Goal: Task Accomplishment & Management: Complete application form

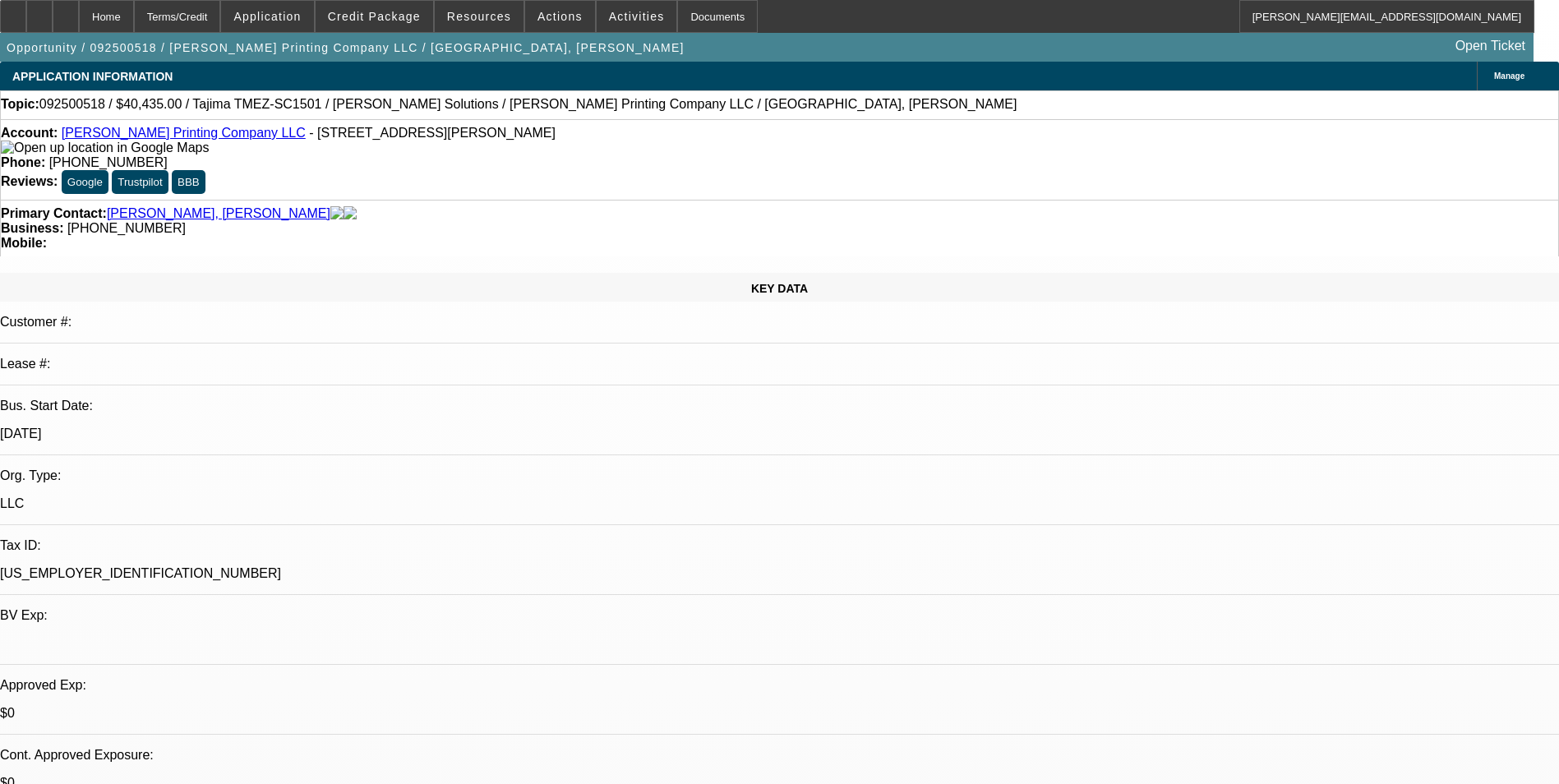
select select "0"
select select "2"
select select "0.1"
select select "4"
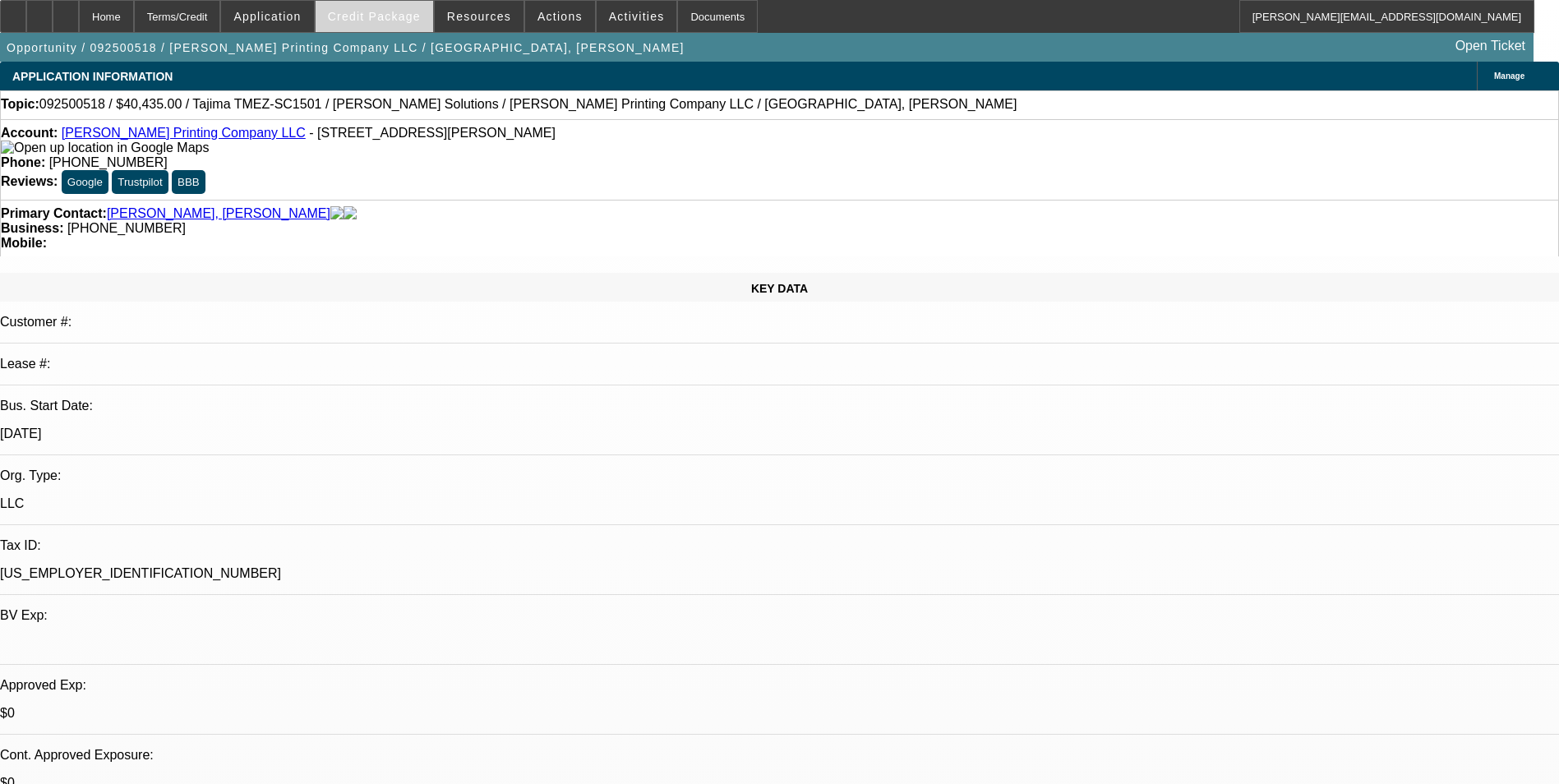
click at [372, 9] on span "Credit Package" at bounding box center [374, 15] width 93 height 13
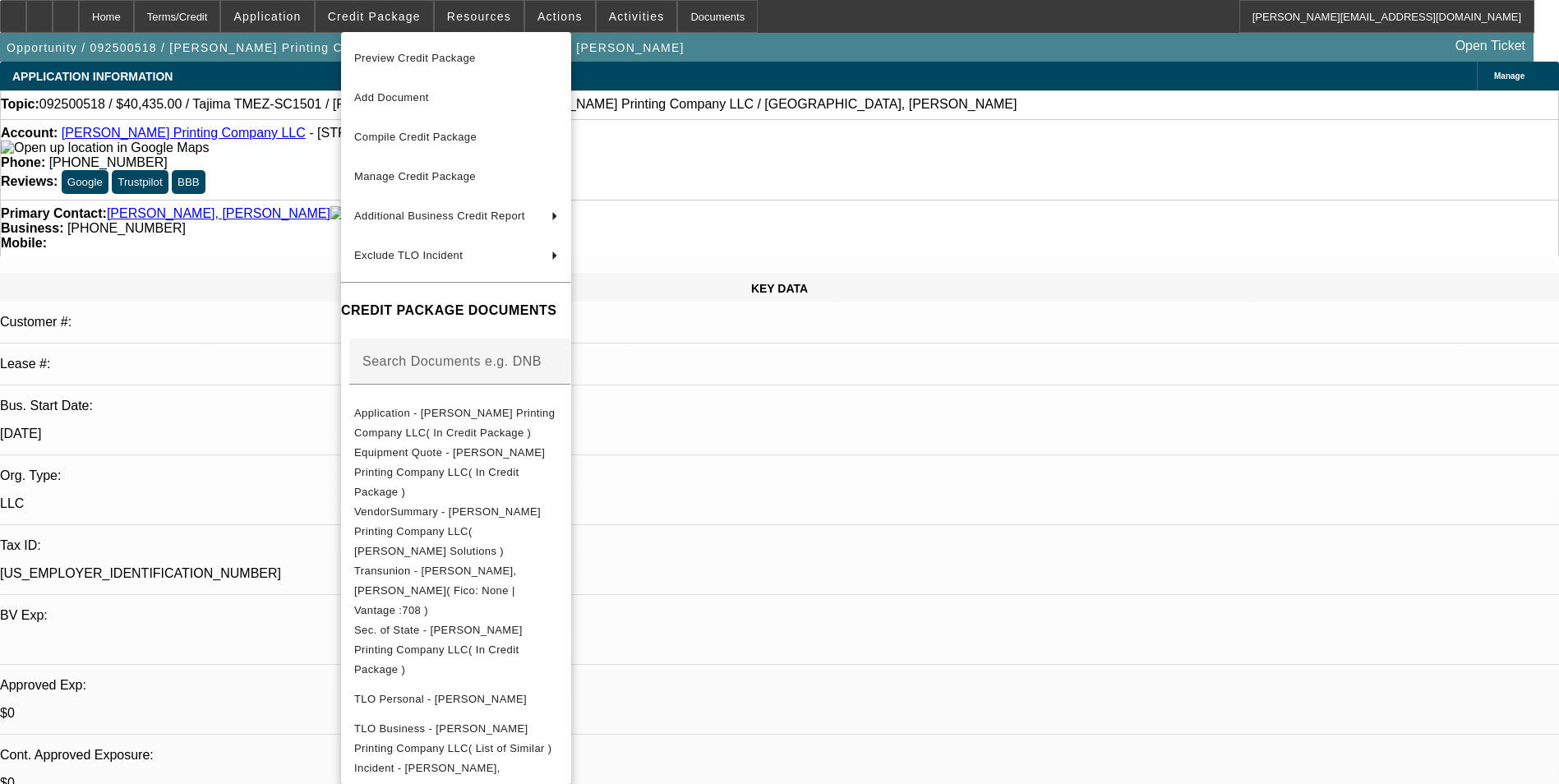
click at [848, 498] on div at bounding box center [779, 392] width 1559 height 784
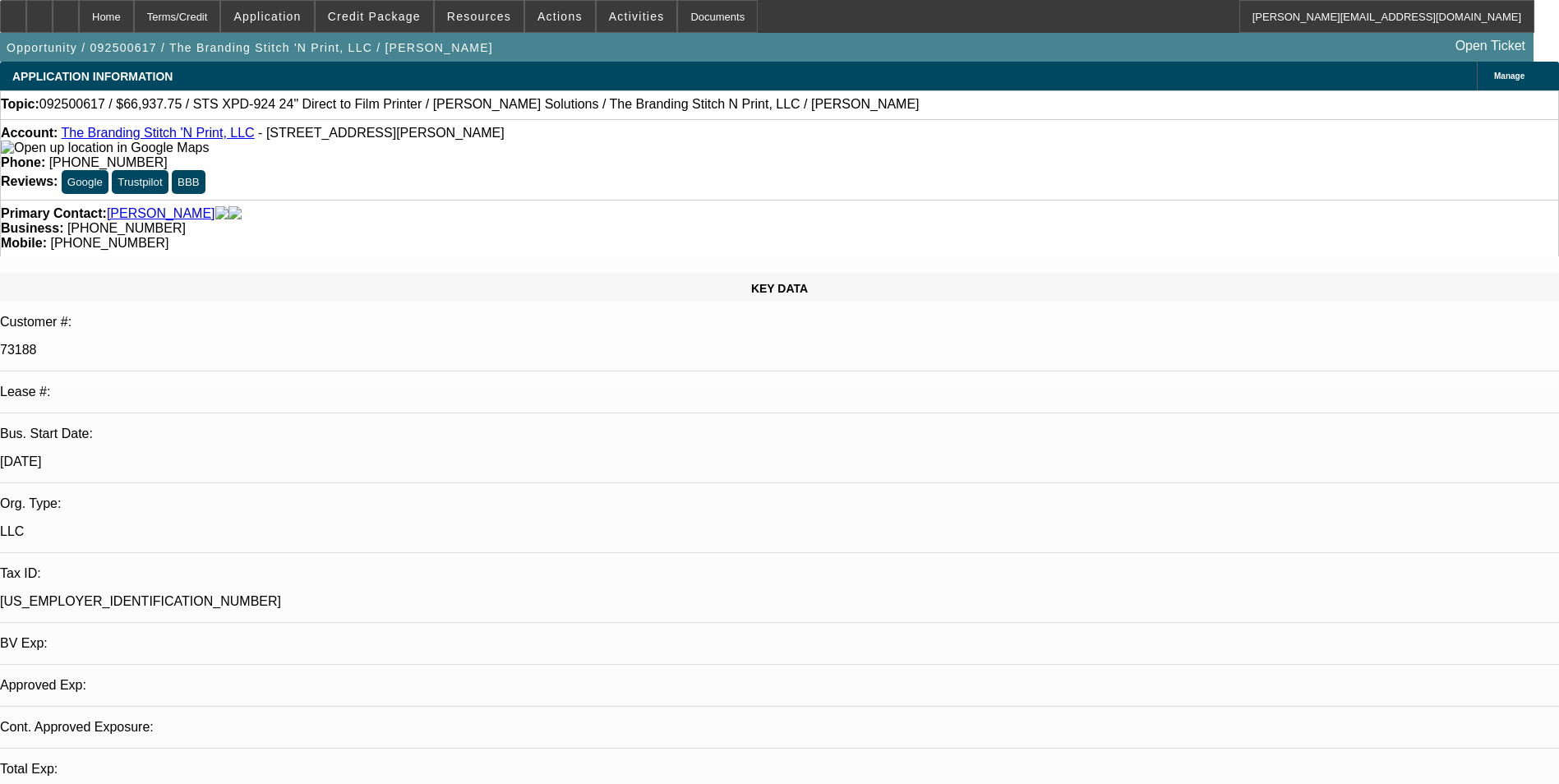
select select "0"
select select "1"
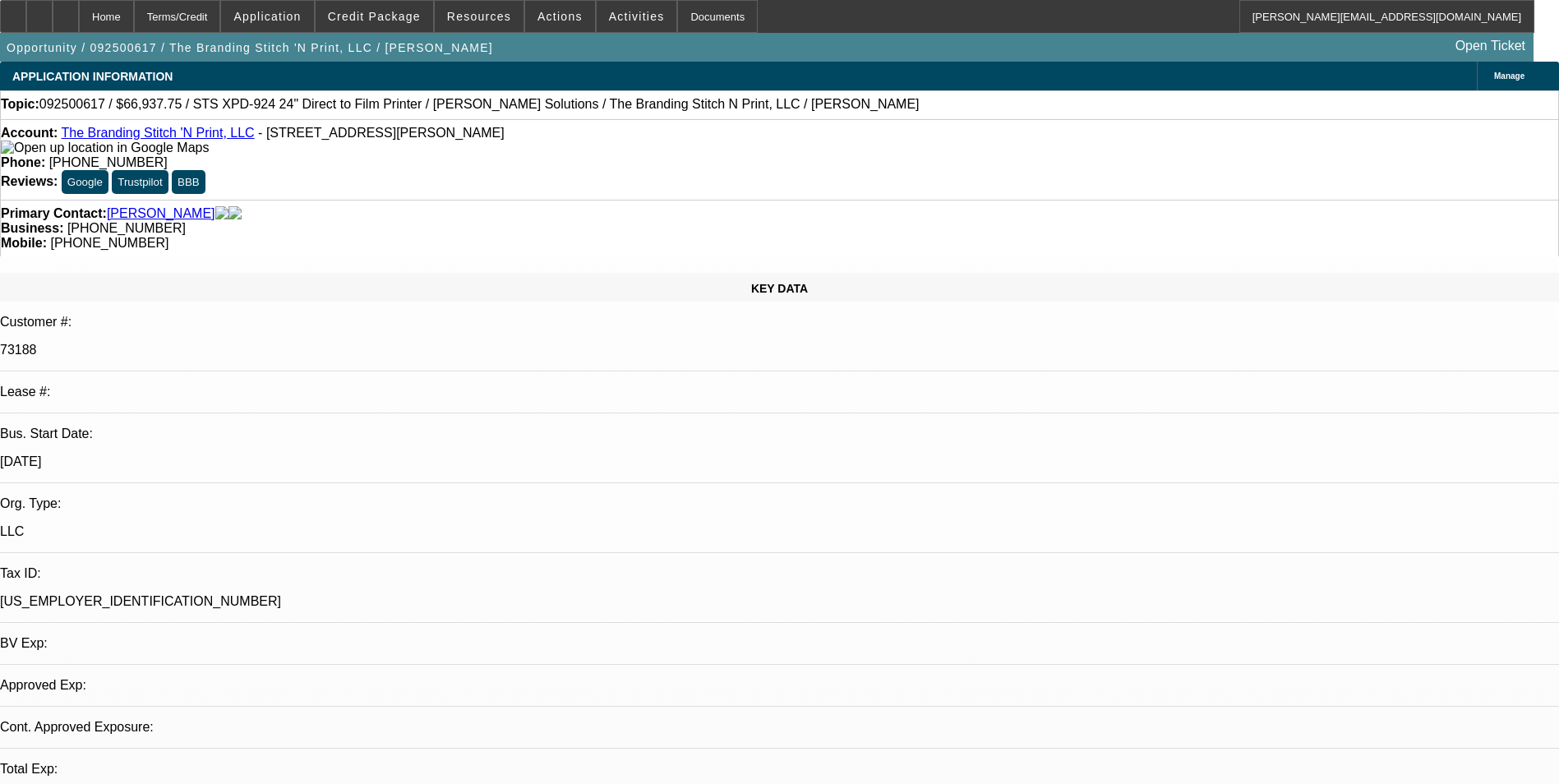
select select "2"
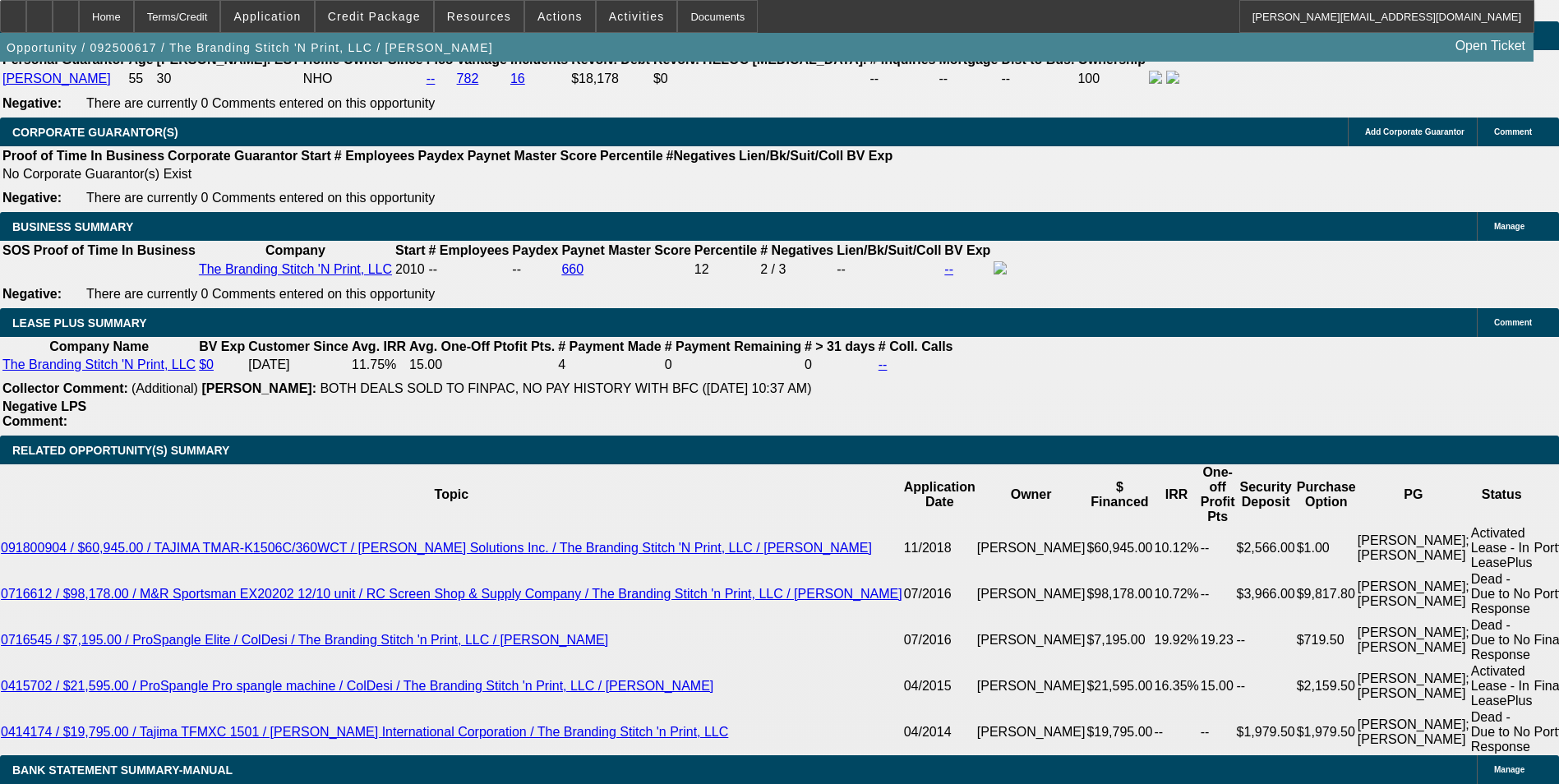
scroll to position [2876, 0]
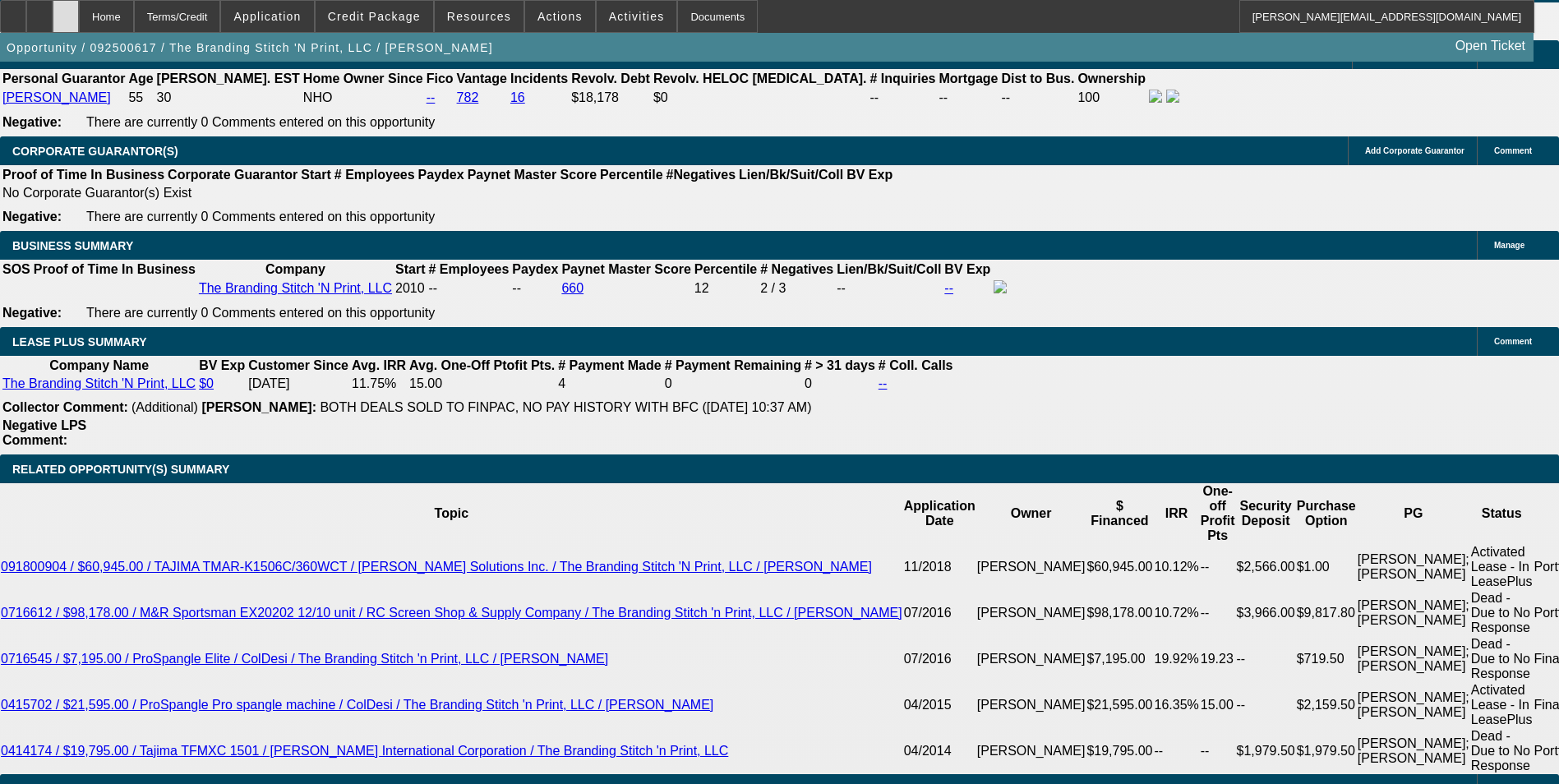
click at [66, 10] on icon at bounding box center [66, 10] width 0 height 0
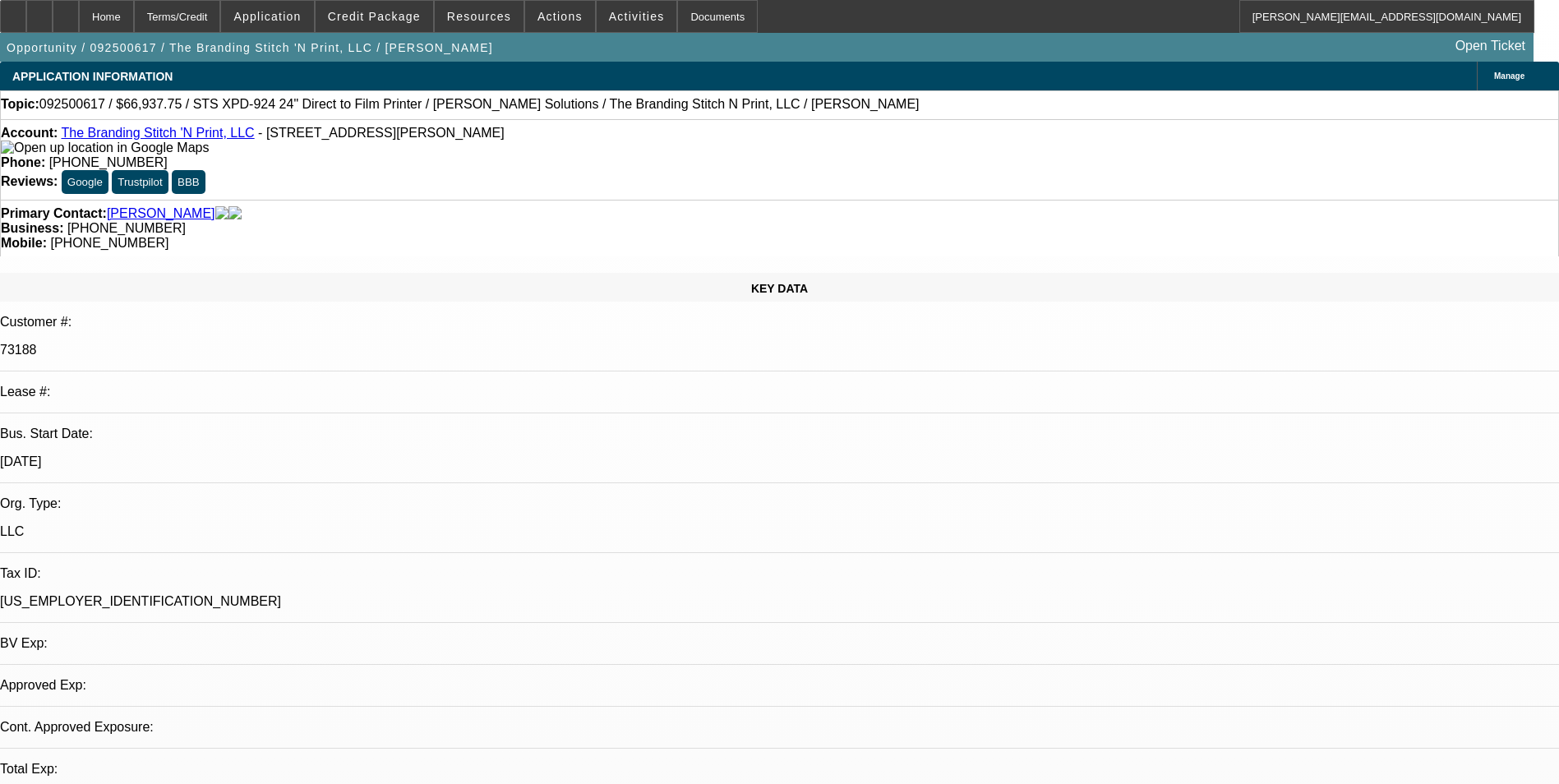
select select "0"
select select "2"
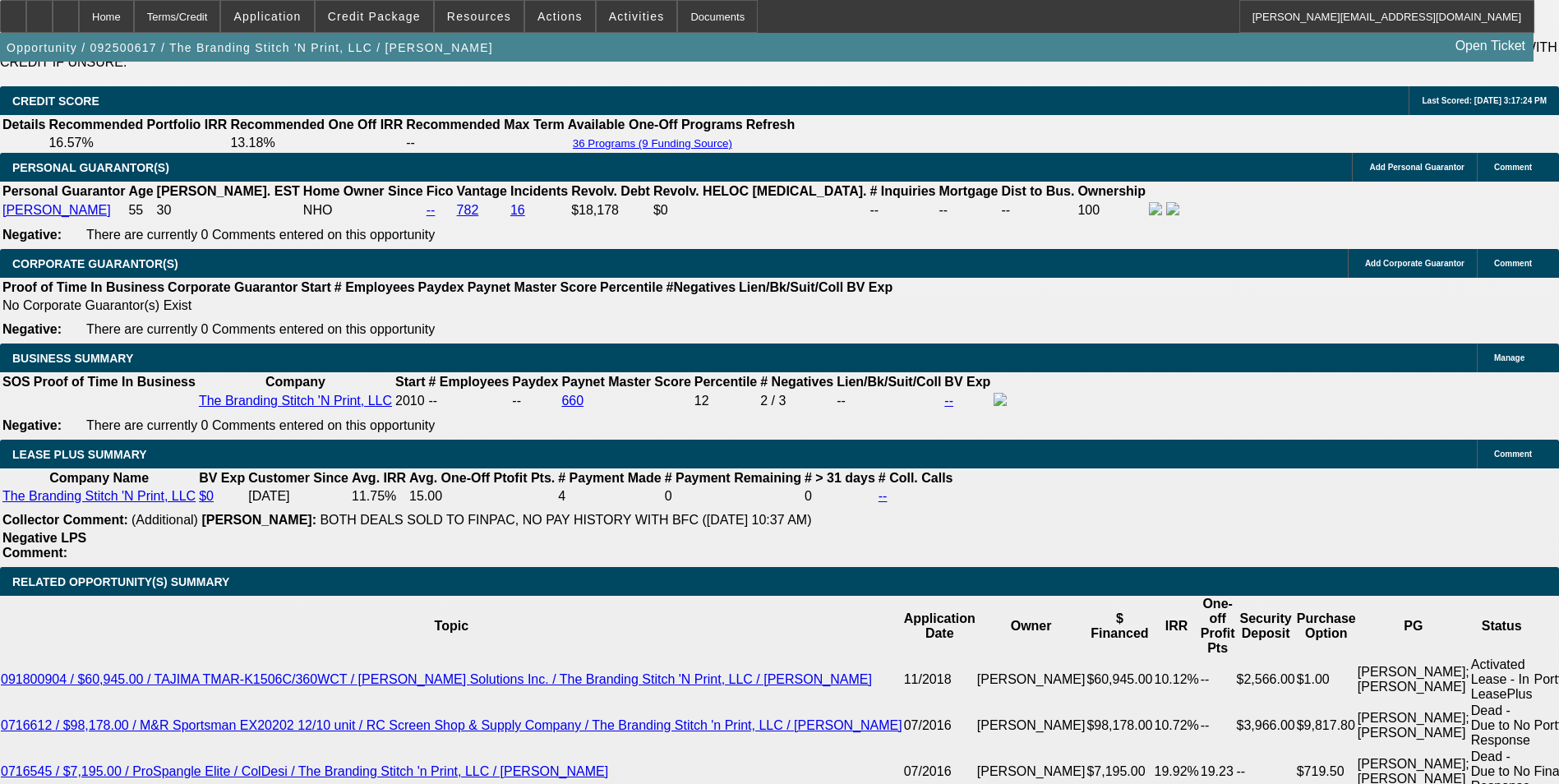
scroll to position [2876, 0]
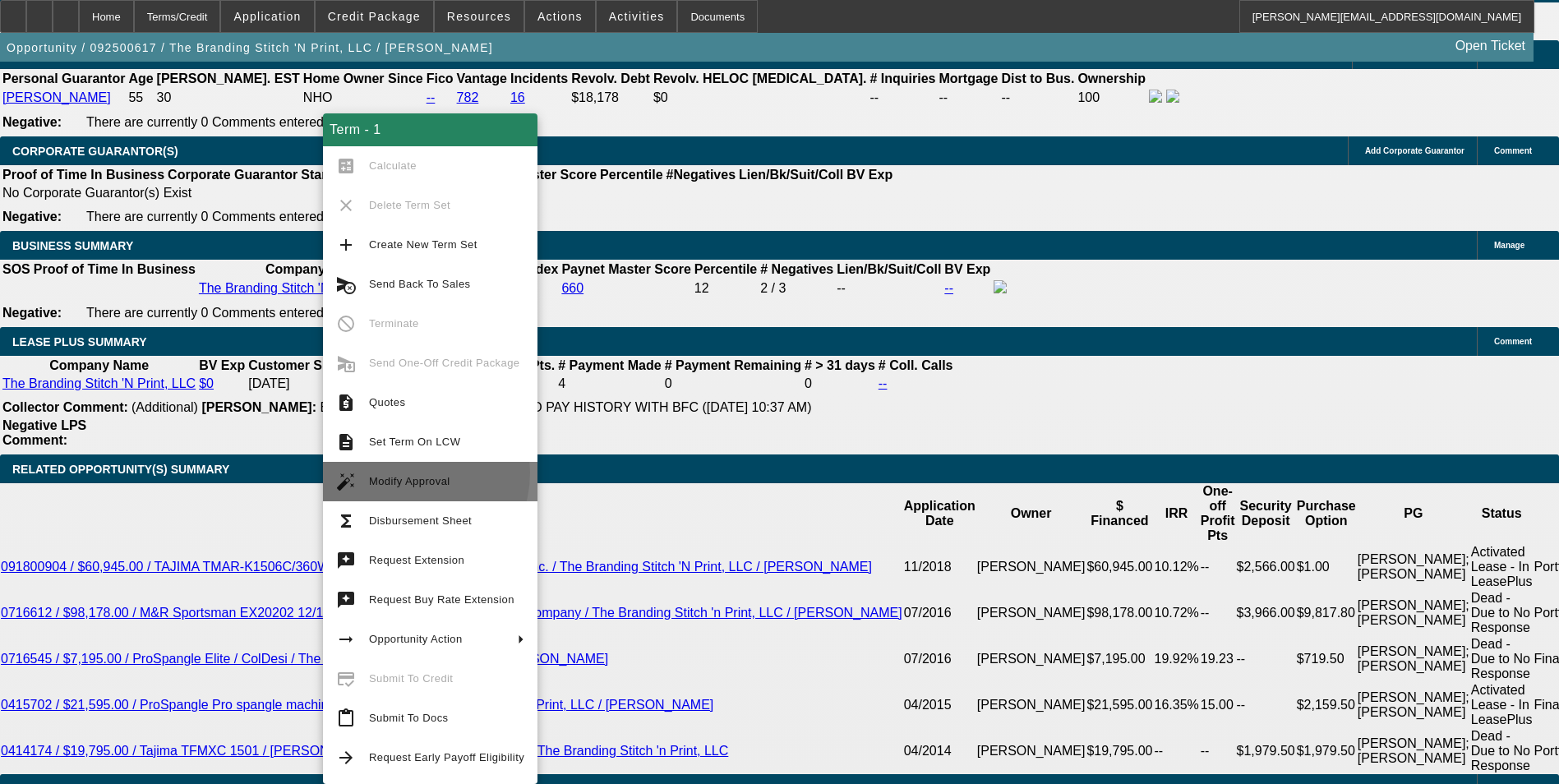
click at [404, 473] on span "Modify Approval" at bounding box center [446, 481] width 155 height 20
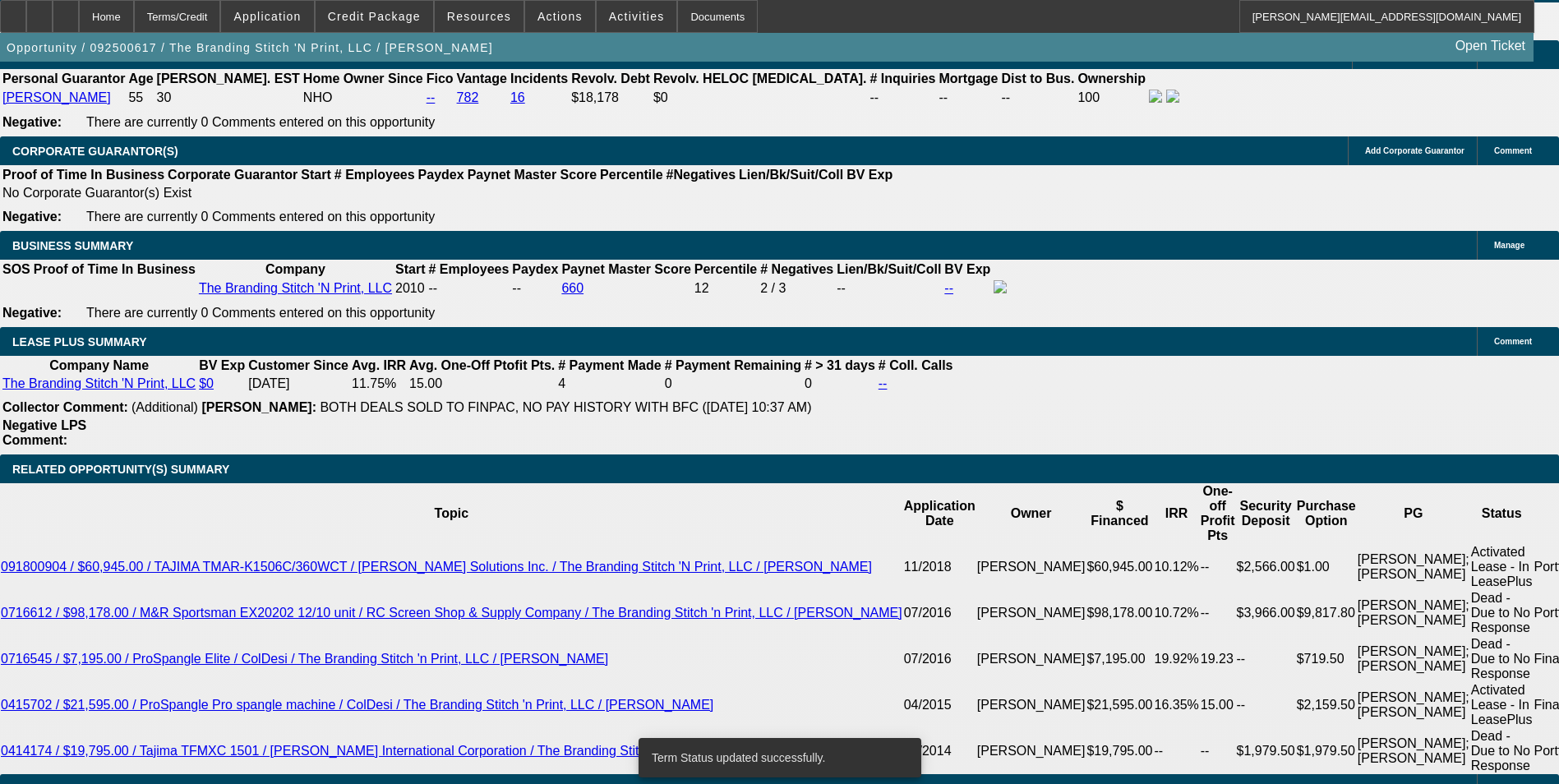
select select "0"
select select "2"
select select "0"
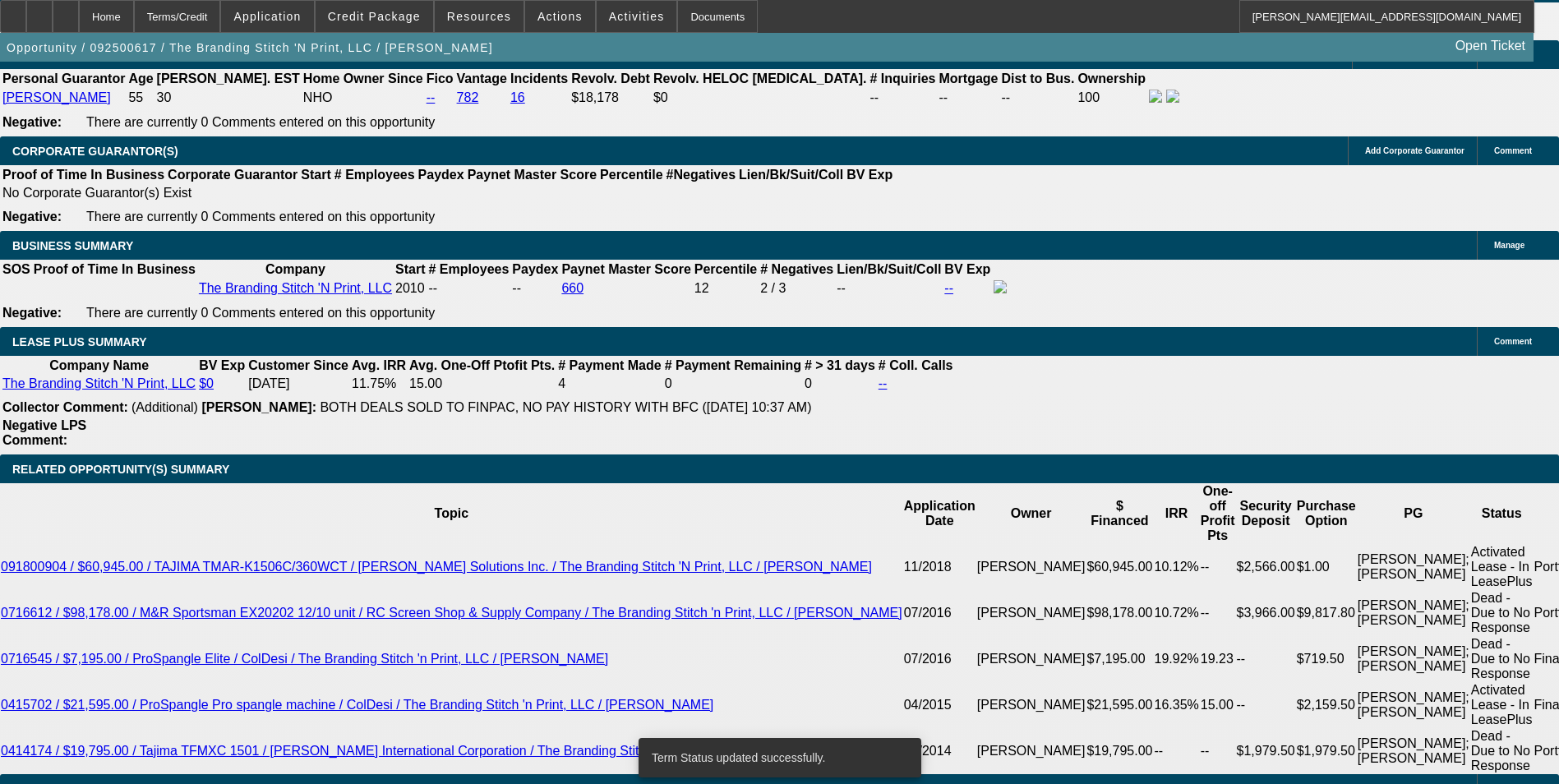
select select "0"
select select "2"
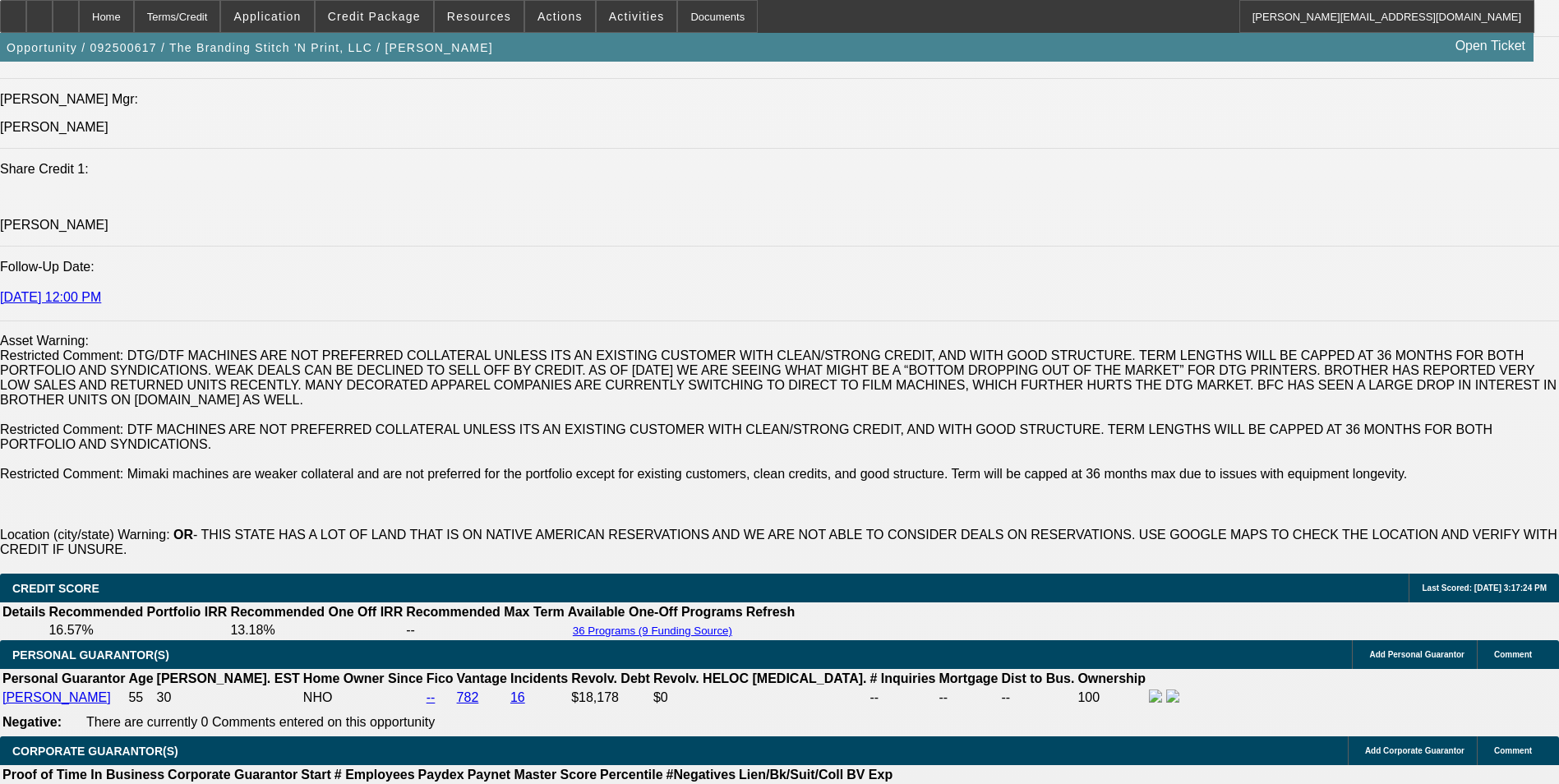
scroll to position [3040, 0]
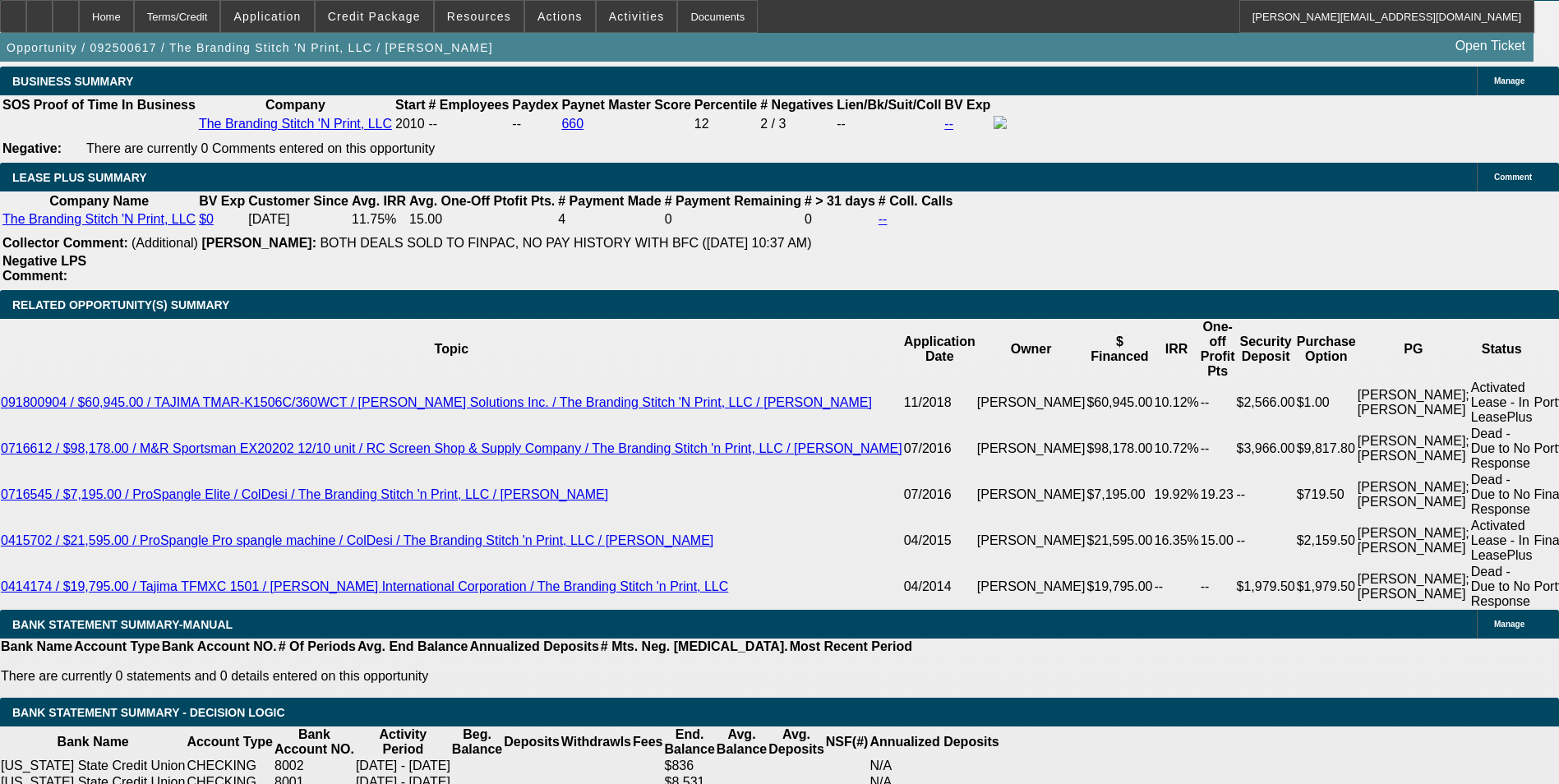
type input "1793.45"
type input "UNKNOWN"
type input "12.9"
type input "$1,793.45"
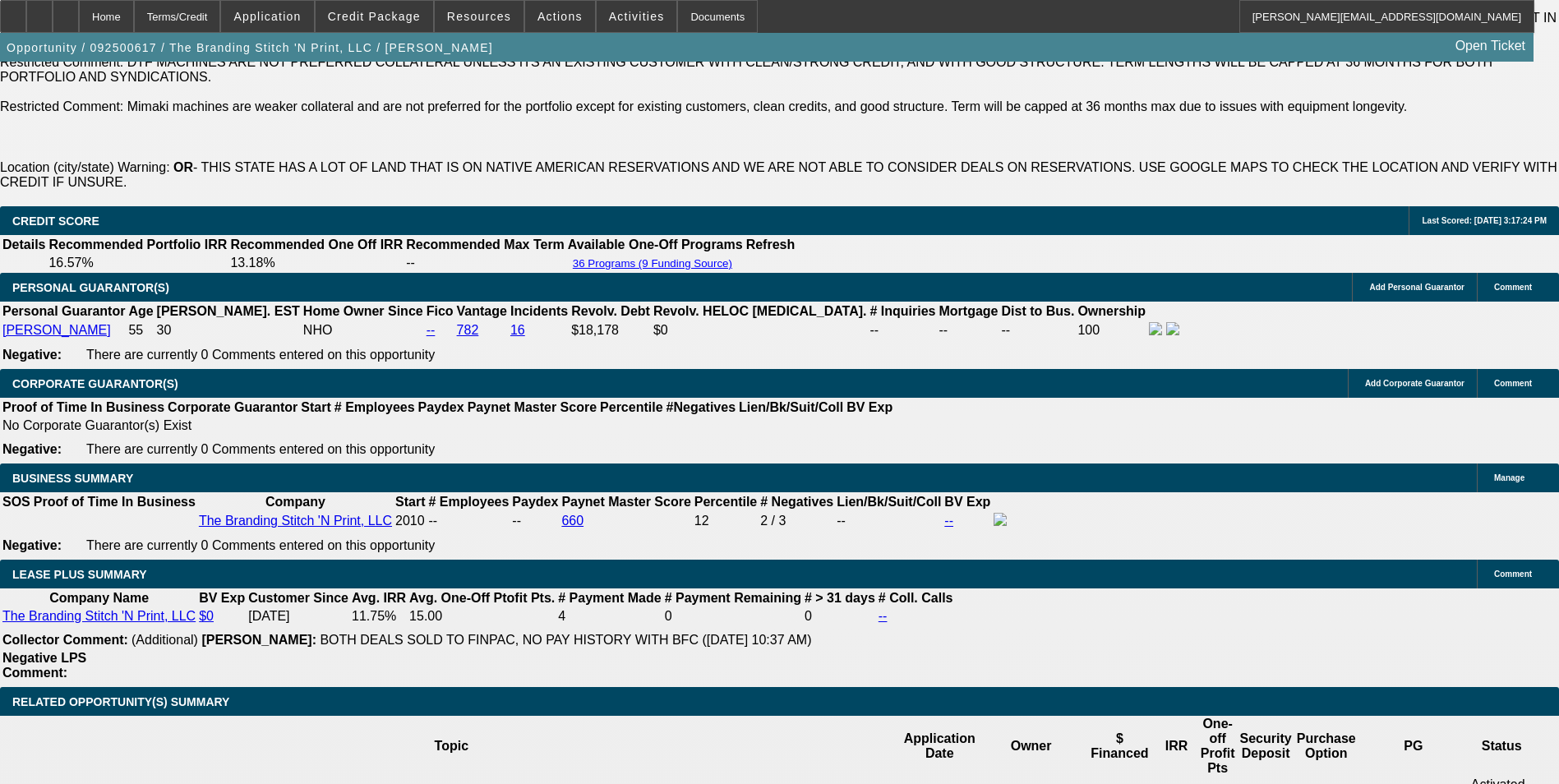
scroll to position [2629, 0]
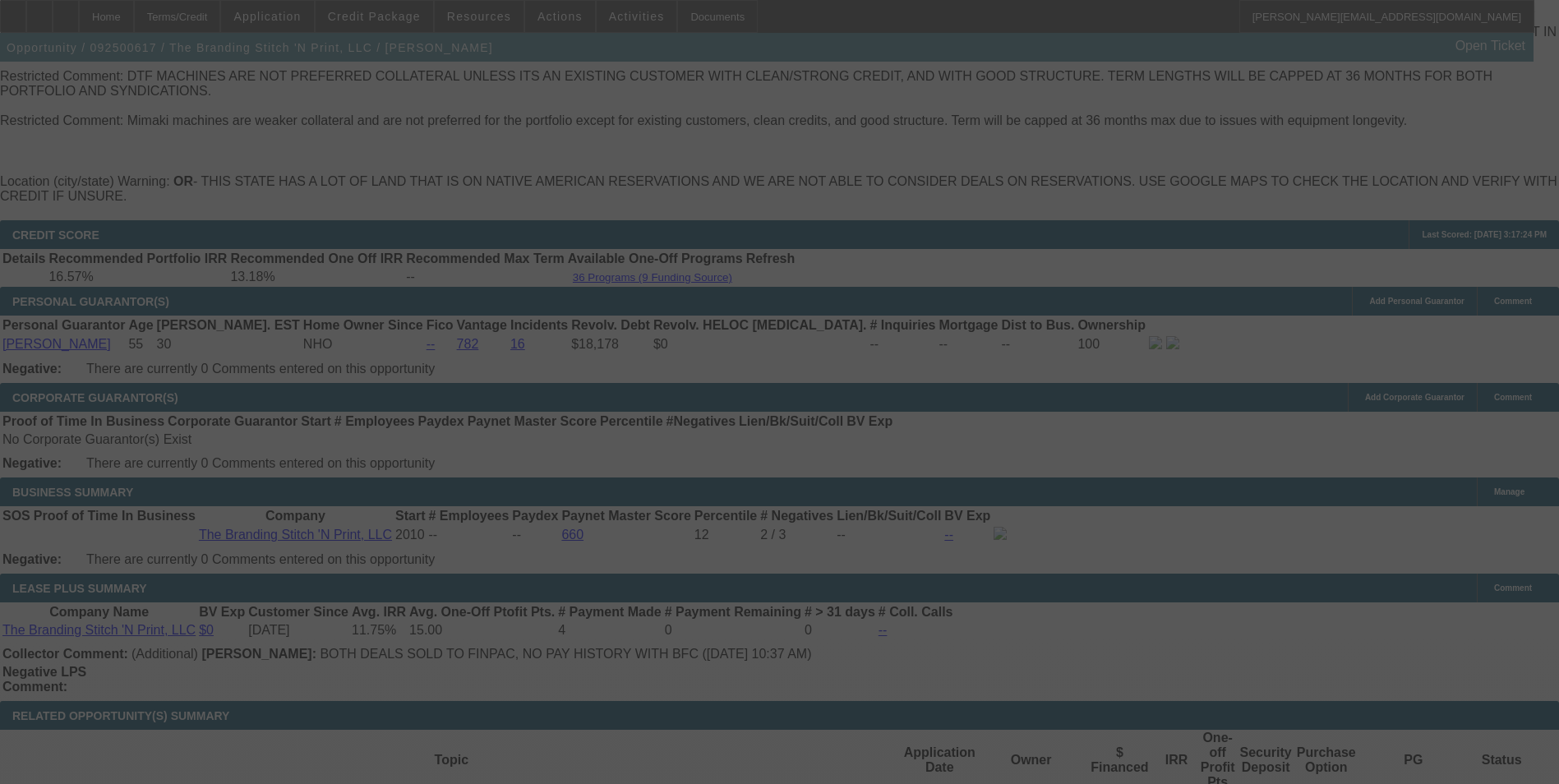
select select "0"
select select "2"
